Goal: Navigation & Orientation: Understand site structure

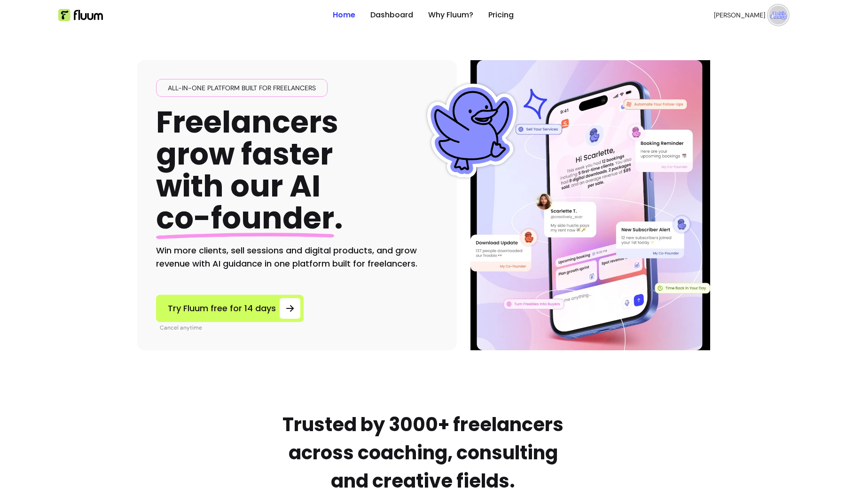
click at [757, 15] on span "[PERSON_NAME]" at bounding box center [739, 14] width 51 height 9
click at [721, 41] on span "Dashboard" at bounding box center [744, 38] width 69 height 9
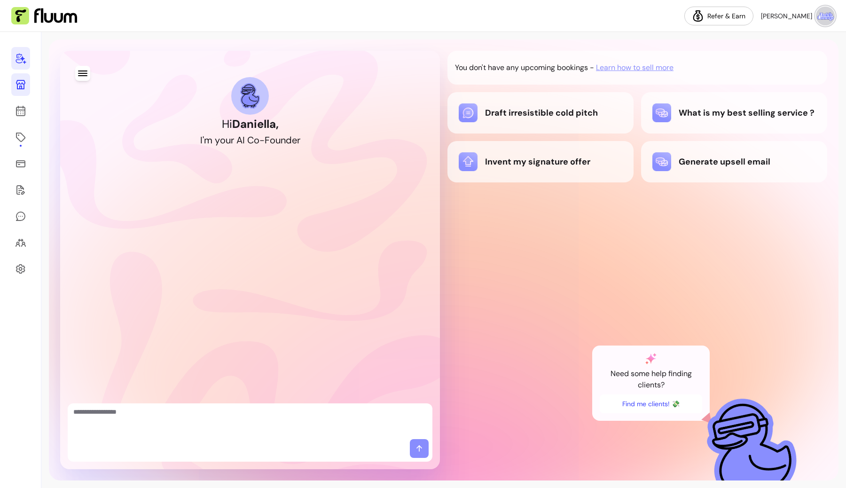
click at [18, 88] on icon at bounding box center [20, 84] width 11 height 11
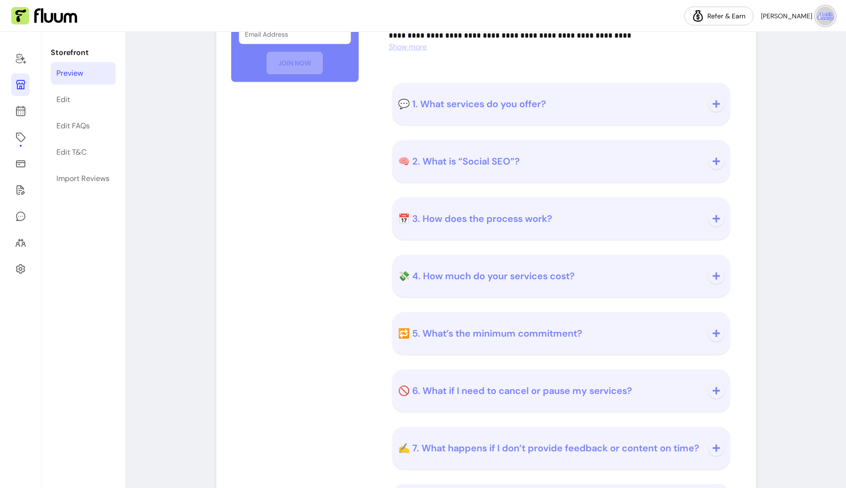
scroll to position [583, 0]
click at [510, 108] on span "💬 1. What services do you offer?" at bounding box center [472, 105] width 148 height 12
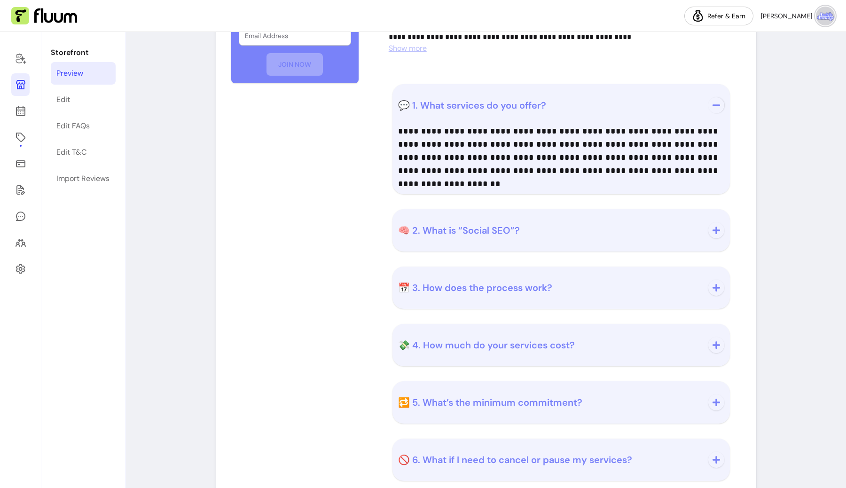
click at [501, 104] on span "💬 1. What services do you offer?" at bounding box center [472, 105] width 148 height 12
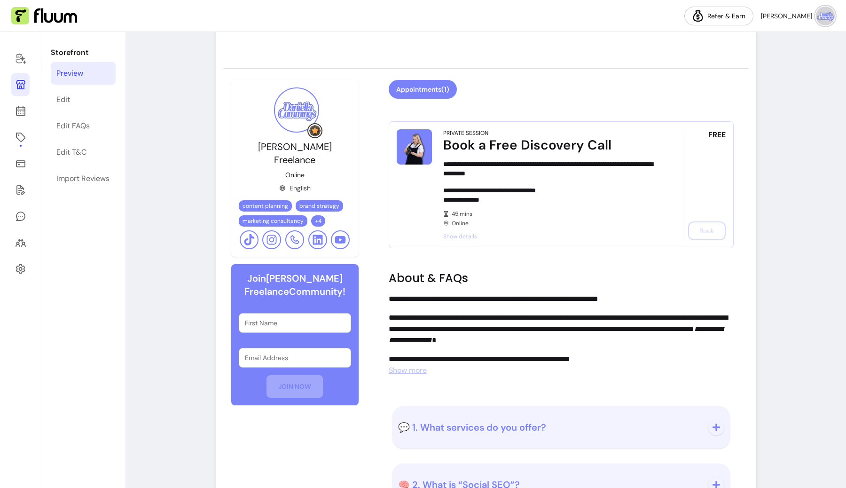
scroll to position [249, 0]
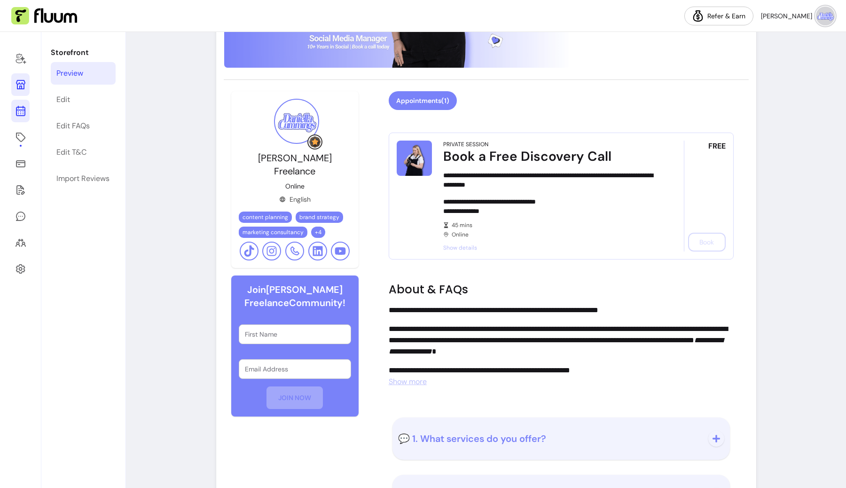
click at [17, 106] on icon at bounding box center [20, 74] width 159 height 134
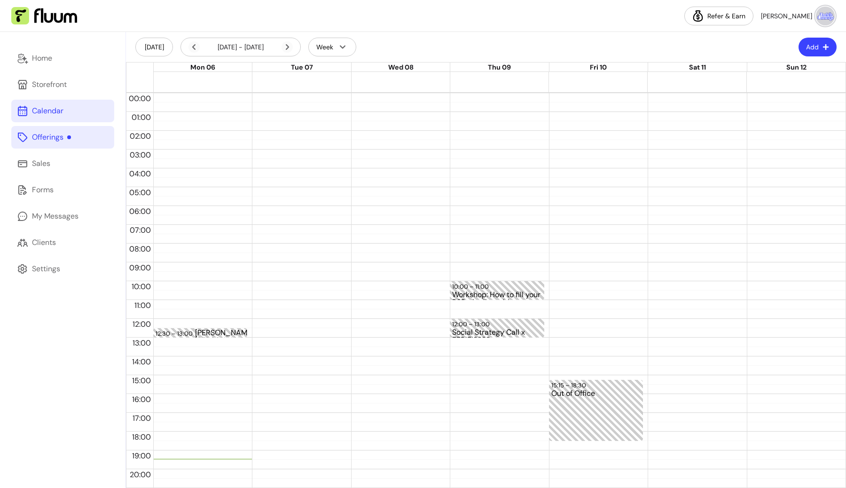
click at [69, 137] on div at bounding box center [69, 137] width 4 height 4
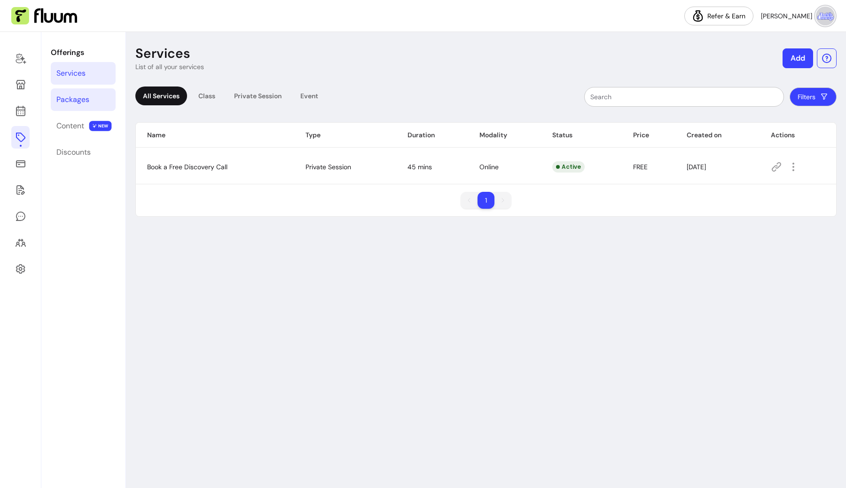
click at [81, 100] on div "Packages" at bounding box center [72, 99] width 33 height 11
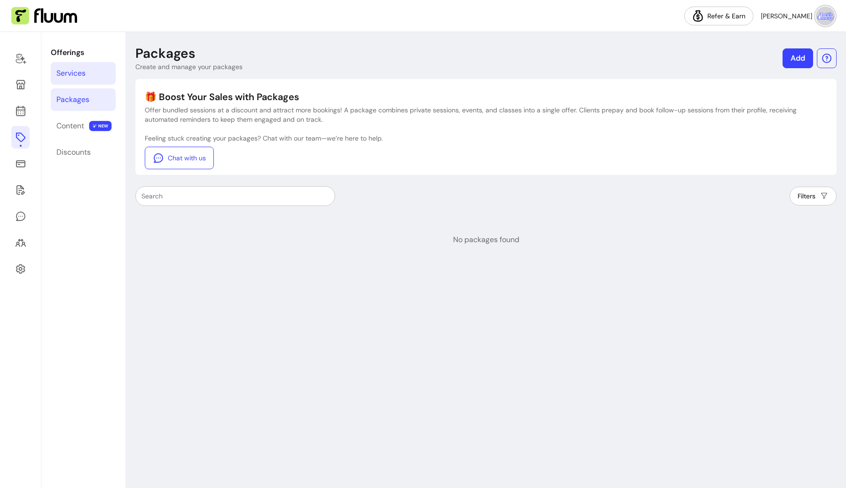
click at [75, 83] on link "Services" at bounding box center [83, 73] width 65 height 23
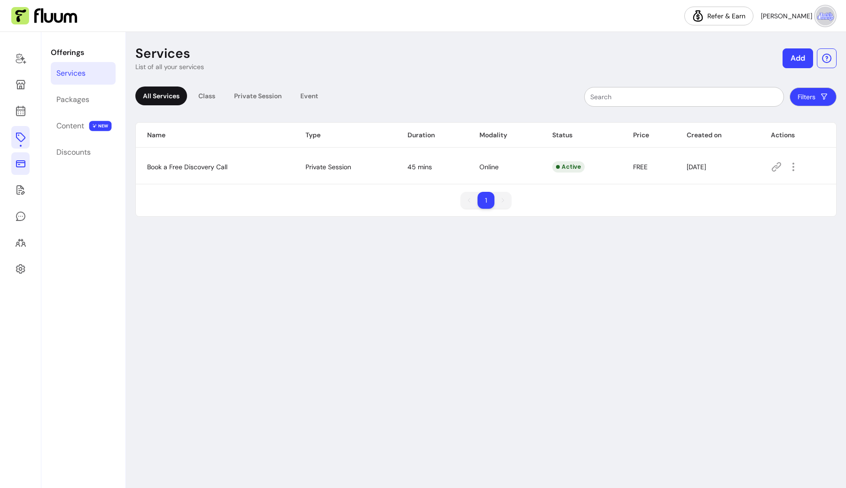
click at [16, 161] on icon at bounding box center [20, 163] width 11 height 11
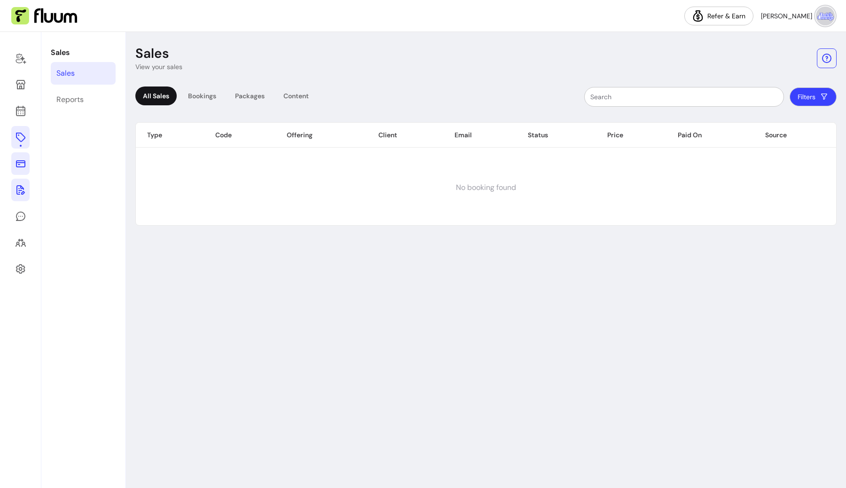
click at [20, 192] on icon at bounding box center [20, 189] width 8 height 9
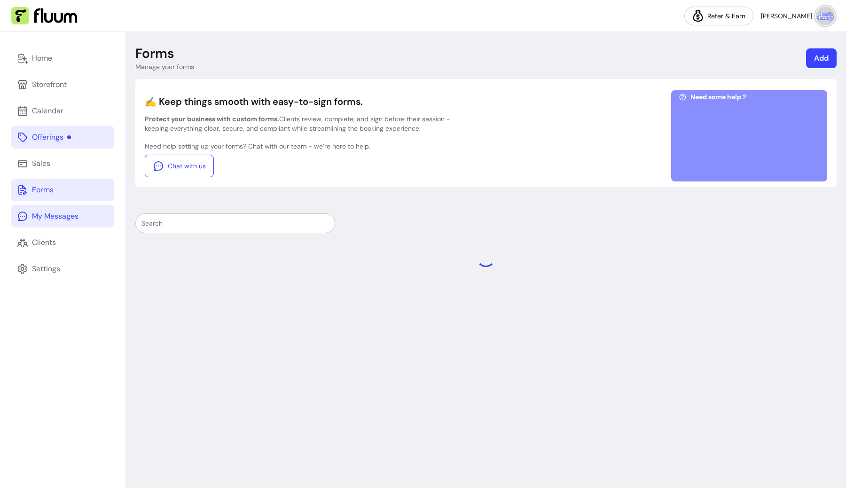
click at [48, 220] on div "My Messages" at bounding box center [55, 215] width 47 height 11
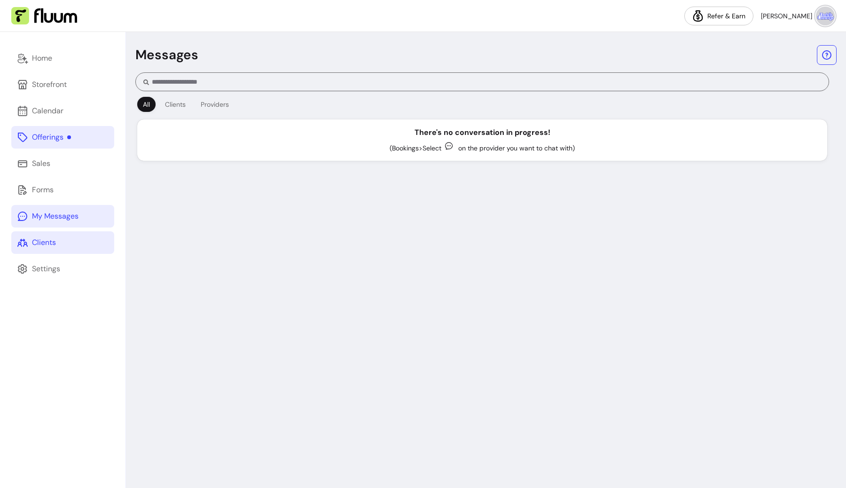
click at [58, 234] on link "Clients" at bounding box center [62, 242] width 103 height 23
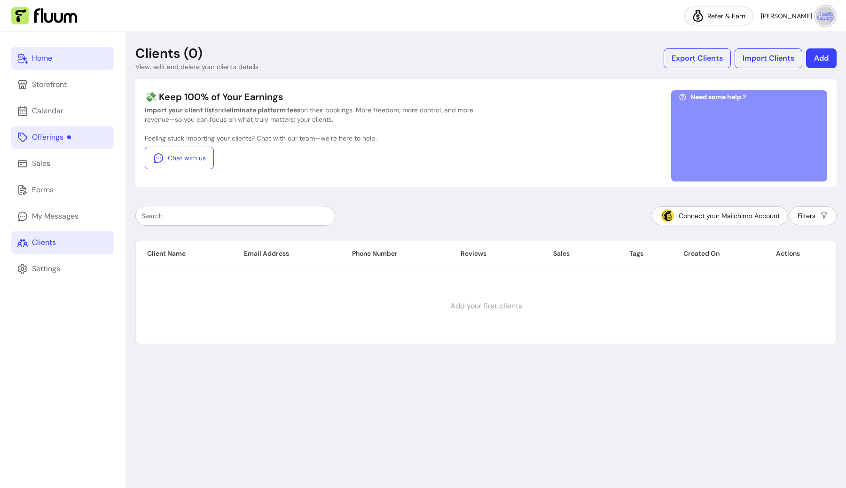
click at [66, 62] on link "Home" at bounding box center [62, 58] width 103 height 23
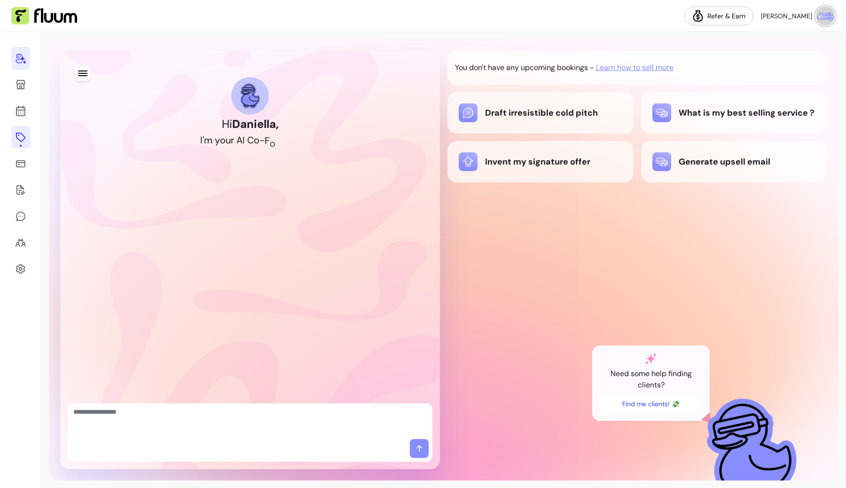
click at [823, 22] on img at bounding box center [825, 16] width 19 height 19
click at [18, 89] on icon at bounding box center [20, 84] width 11 height 11
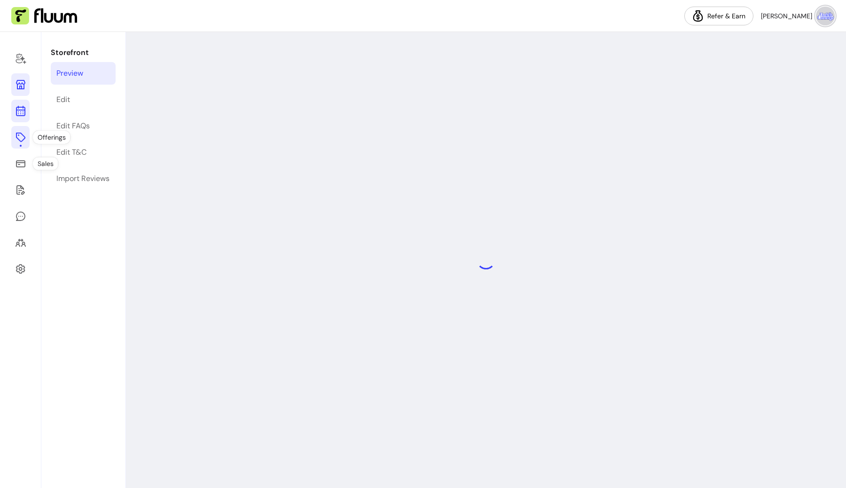
click at [18, 117] on link at bounding box center [20, 111] width 18 height 23
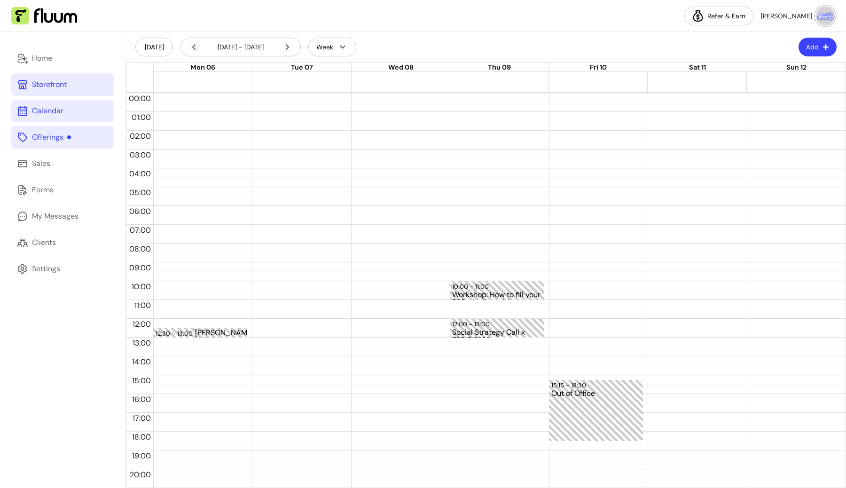
click at [35, 77] on link "Storefront" at bounding box center [62, 84] width 103 height 23
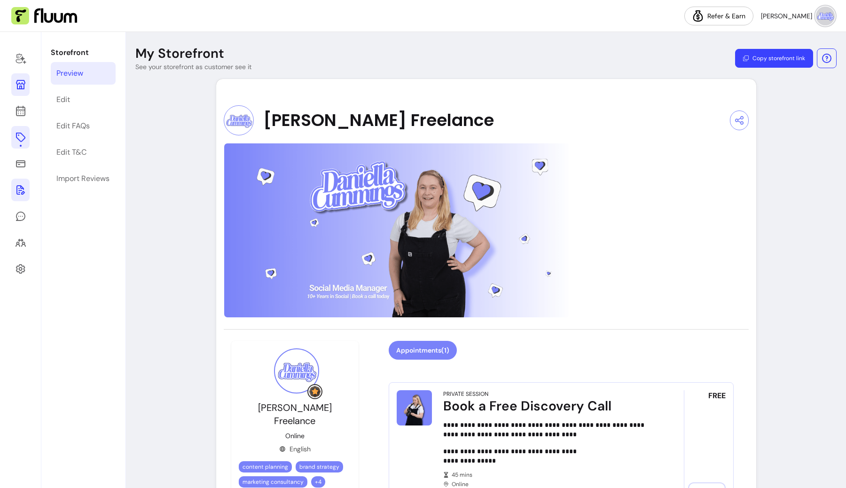
click at [23, 194] on icon at bounding box center [20, 189] width 8 height 9
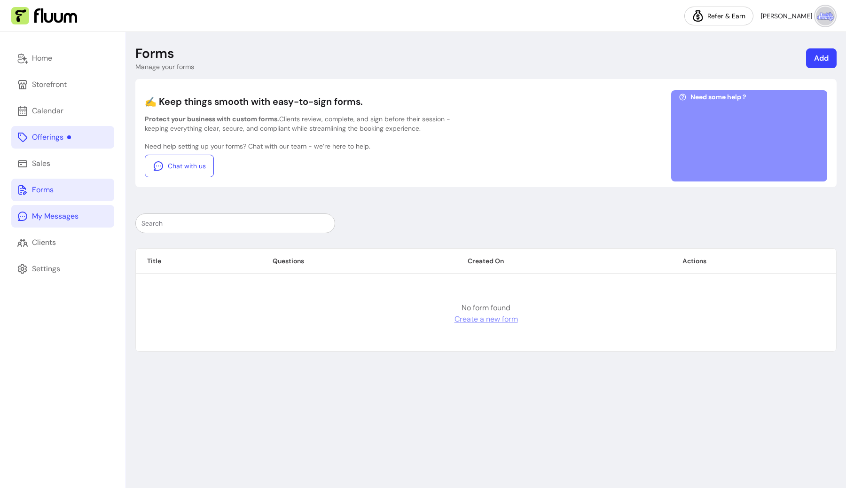
click at [60, 222] on link "My Messages" at bounding box center [62, 216] width 103 height 23
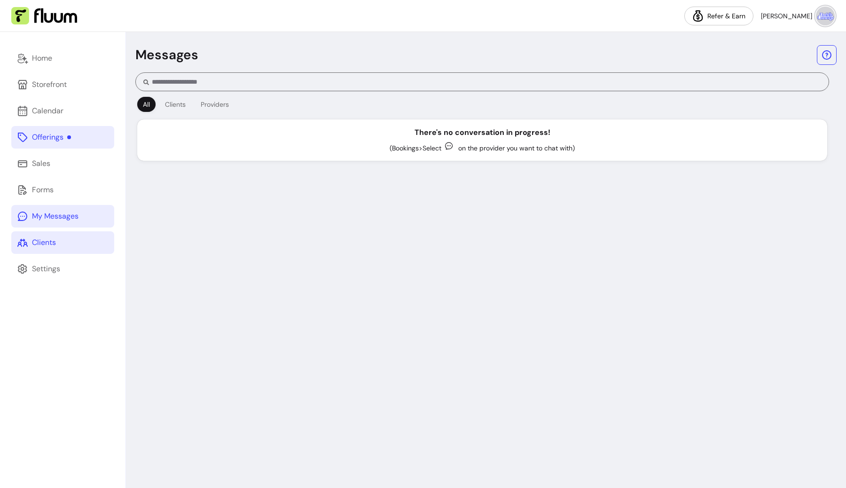
click at [55, 244] on div "Clients" at bounding box center [44, 242] width 24 height 11
